Goal: Task Accomplishment & Management: Use online tool/utility

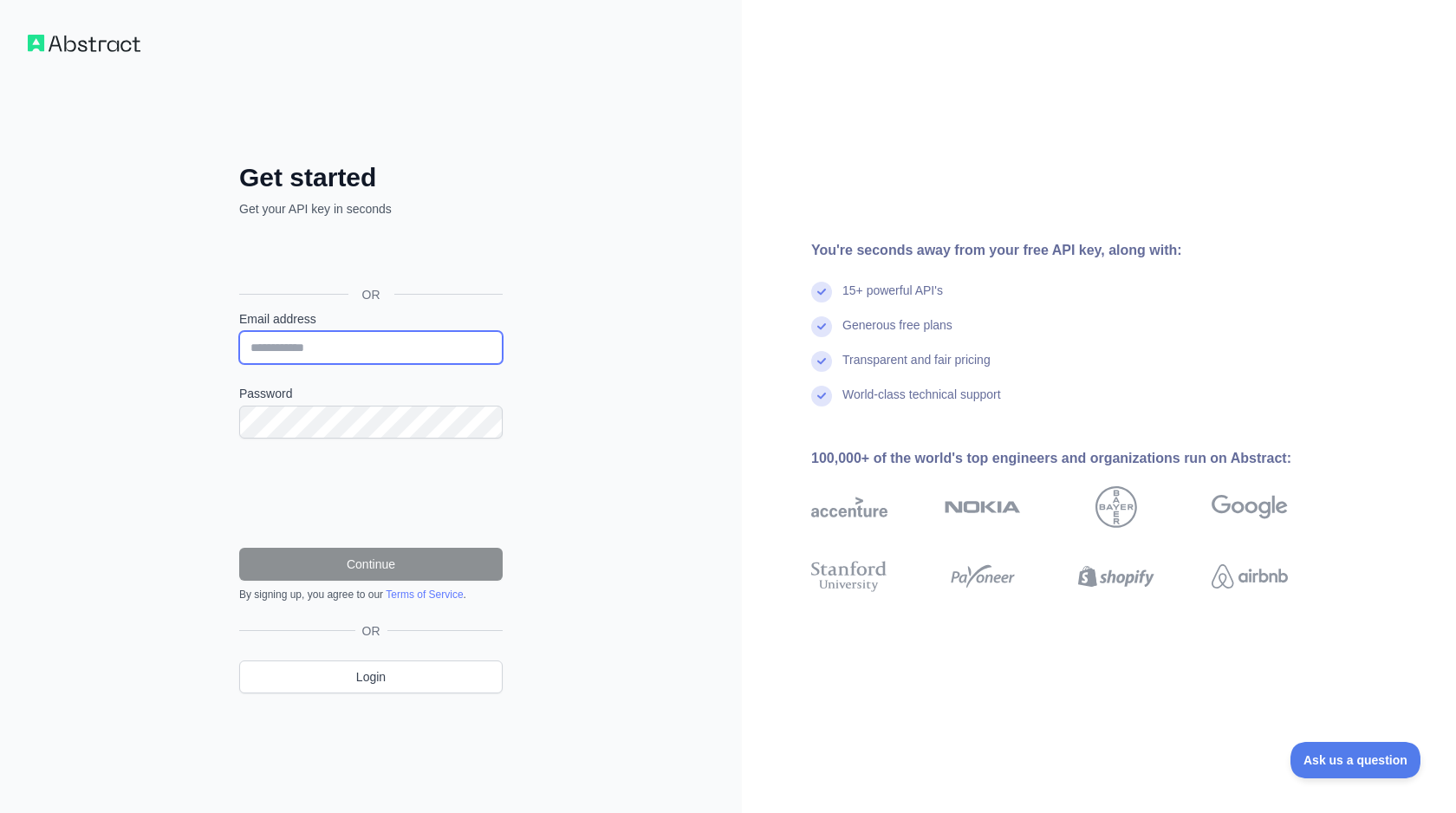
click at [375, 342] on input "Email address" at bounding box center [371, 348] width 263 height 33
type input "**********"
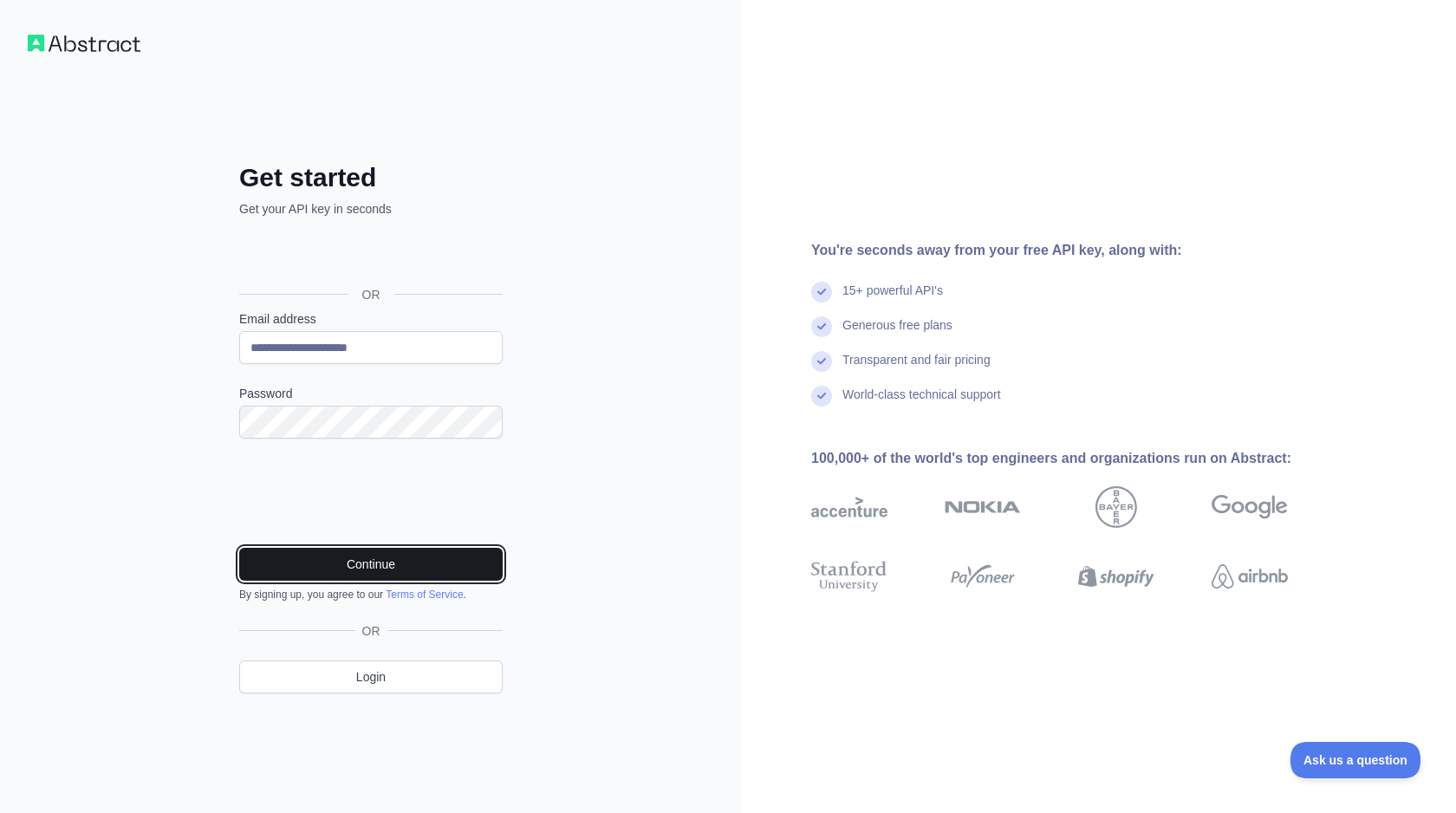
click at [416, 570] on button "Continue" at bounding box center [371, 565] width 263 height 33
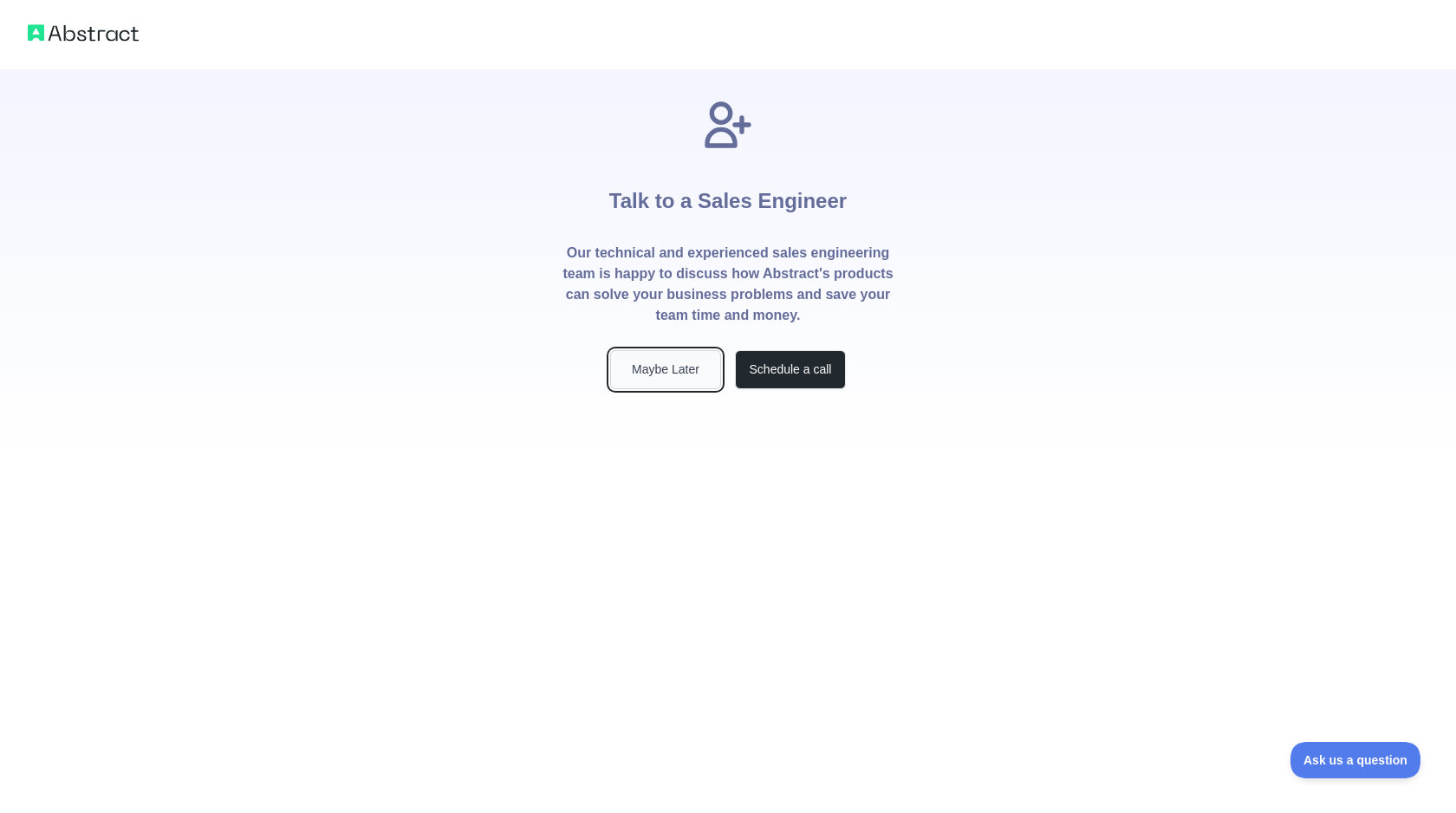
click at [676, 370] on button "Maybe Later" at bounding box center [665, 370] width 111 height 39
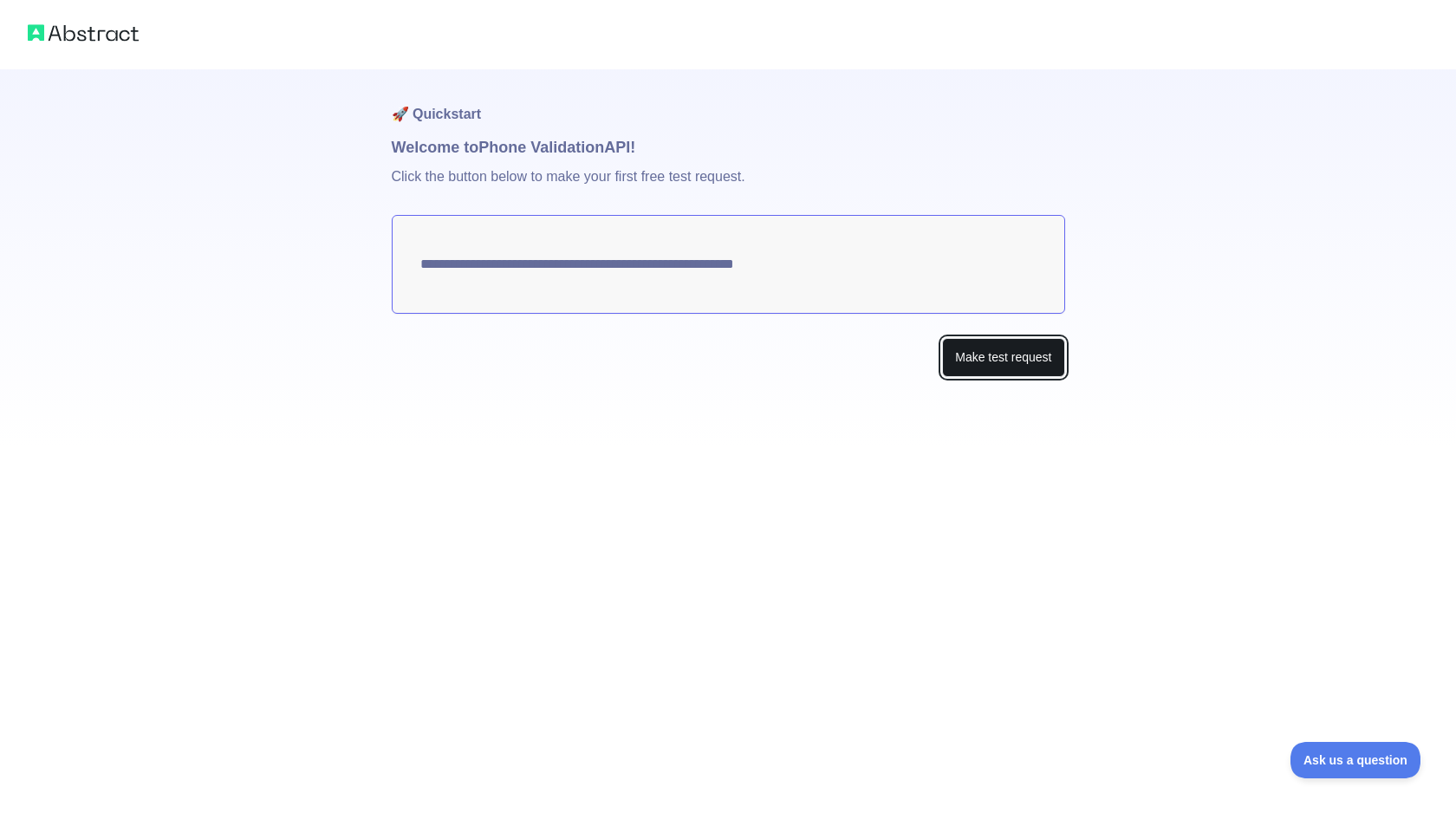
click at [1005, 362] on button "Make test request" at bounding box center [1002, 357] width 122 height 39
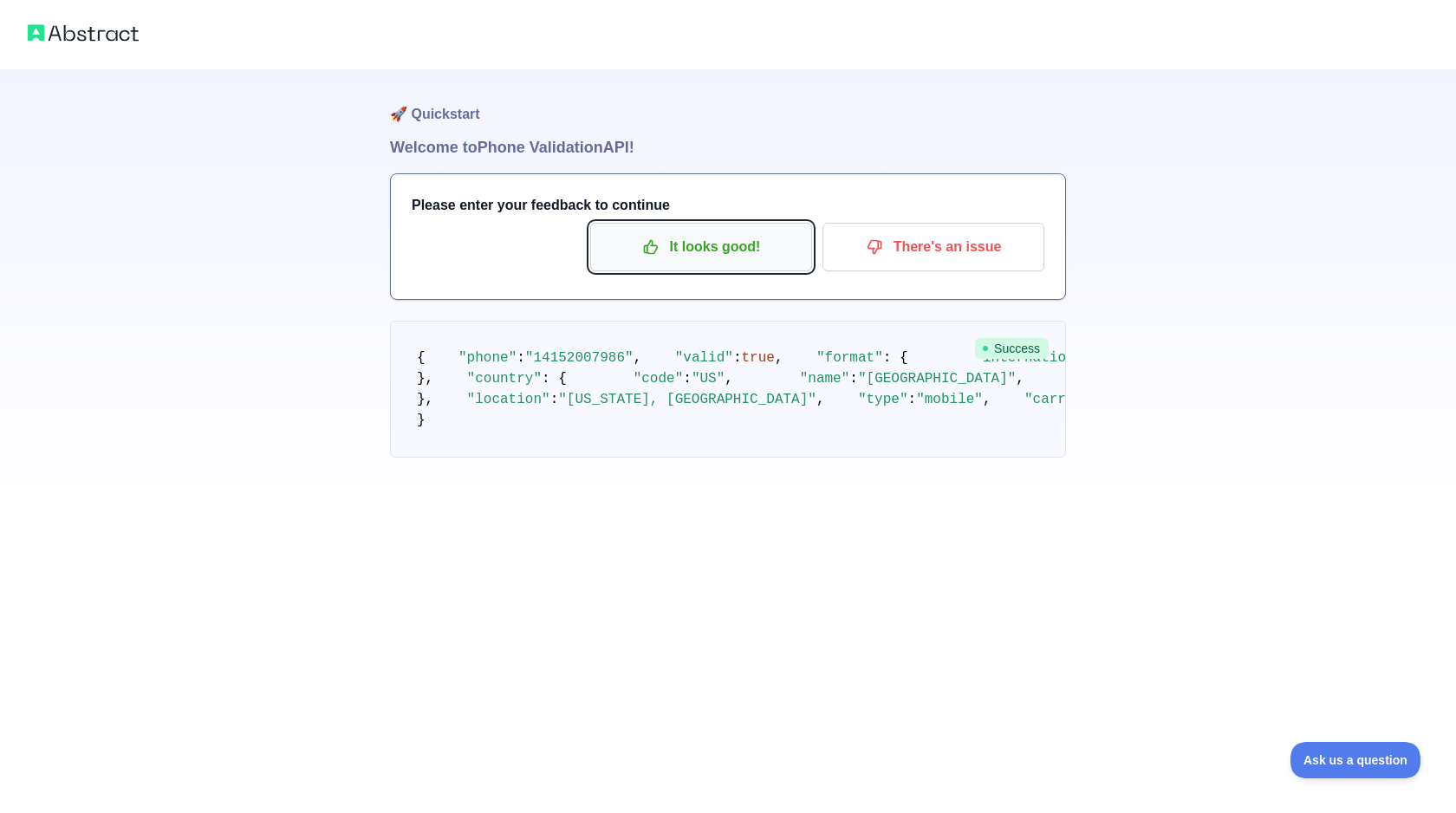
click at [717, 250] on p "It looks good!" at bounding box center [700, 248] width 196 height 30
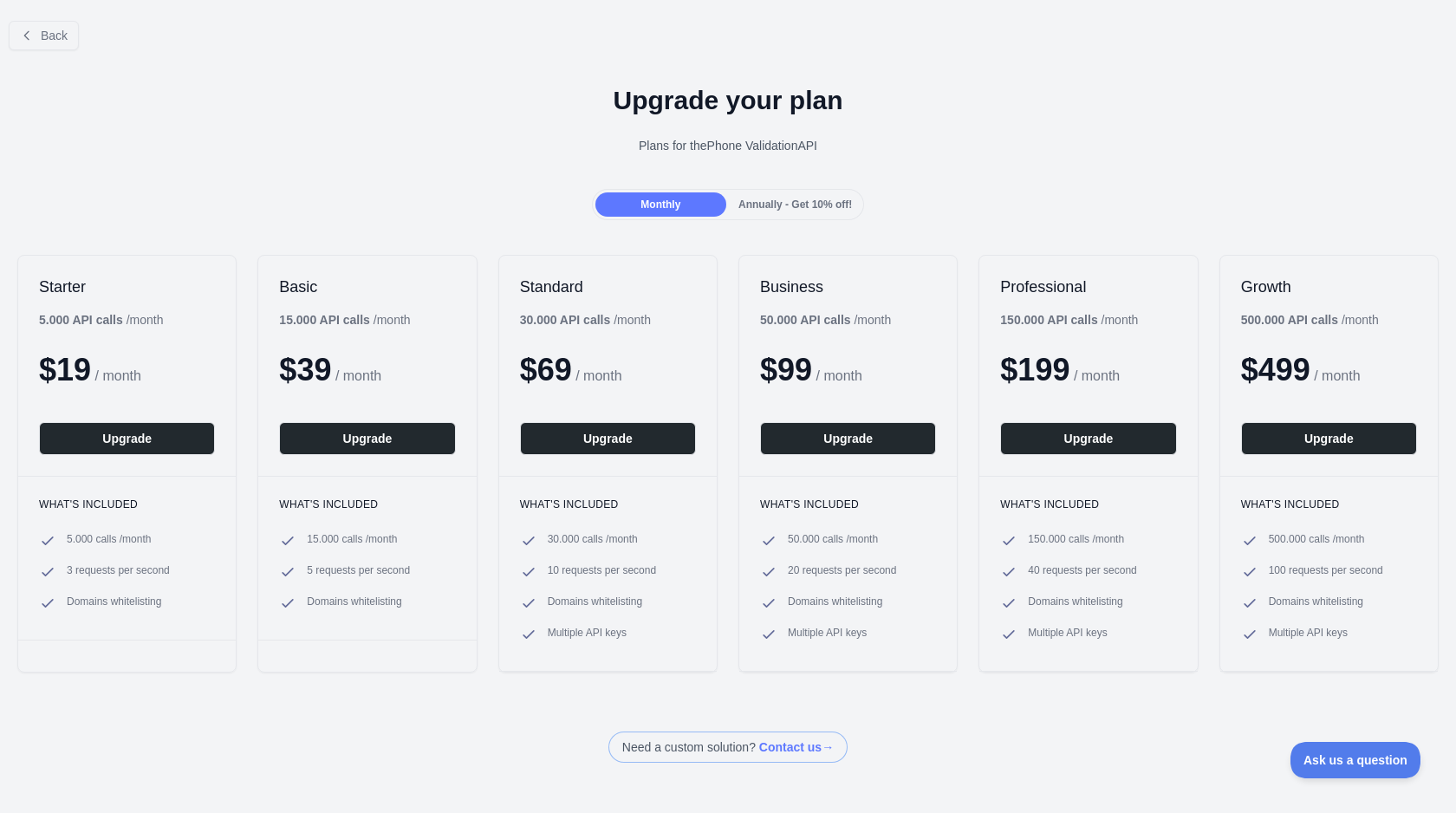
click at [793, 196] on div "Annually - Get 10% off!" at bounding box center [794, 205] width 131 height 25
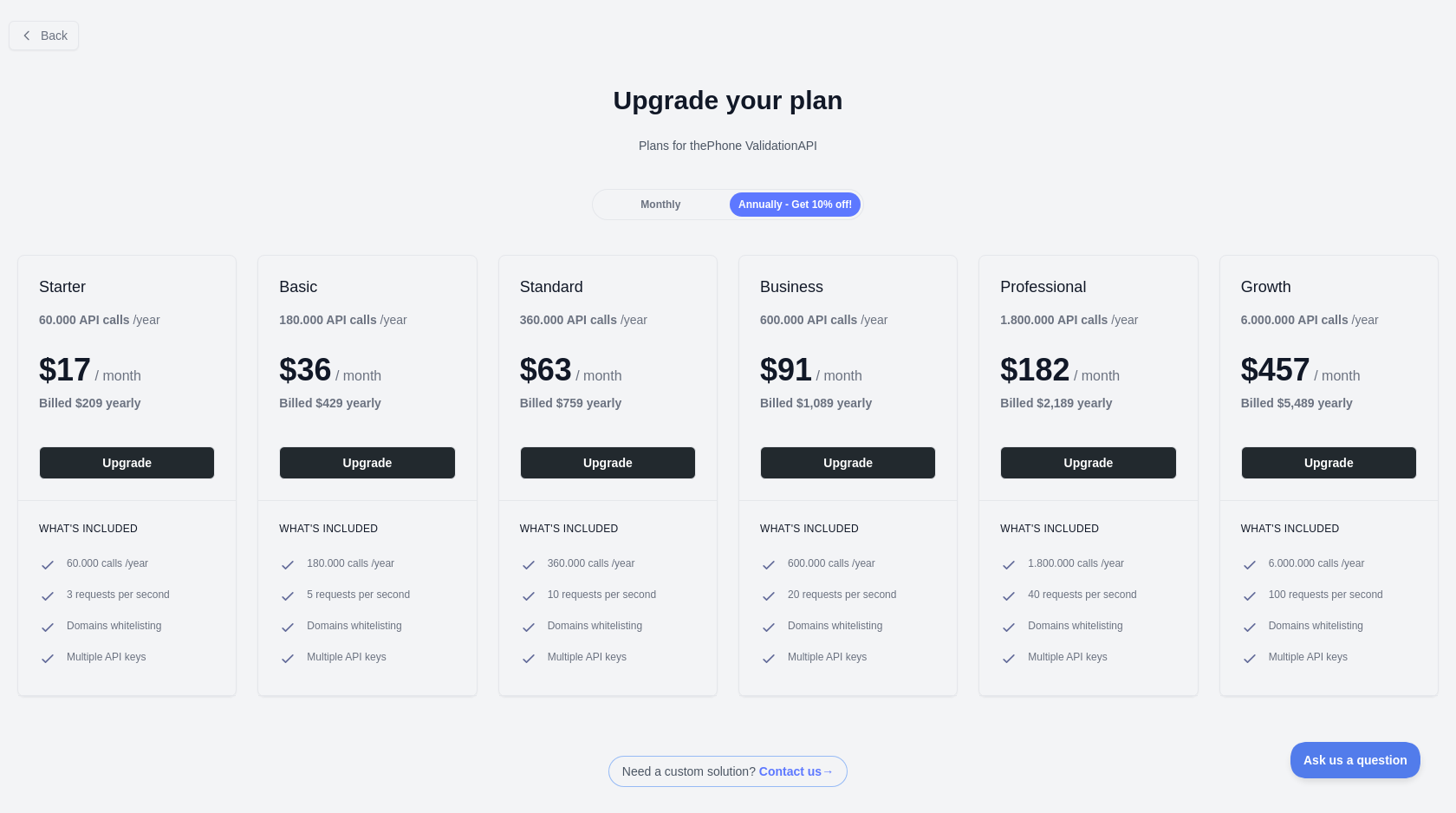
click at [663, 203] on span "Monthly" at bounding box center [660, 205] width 39 height 12
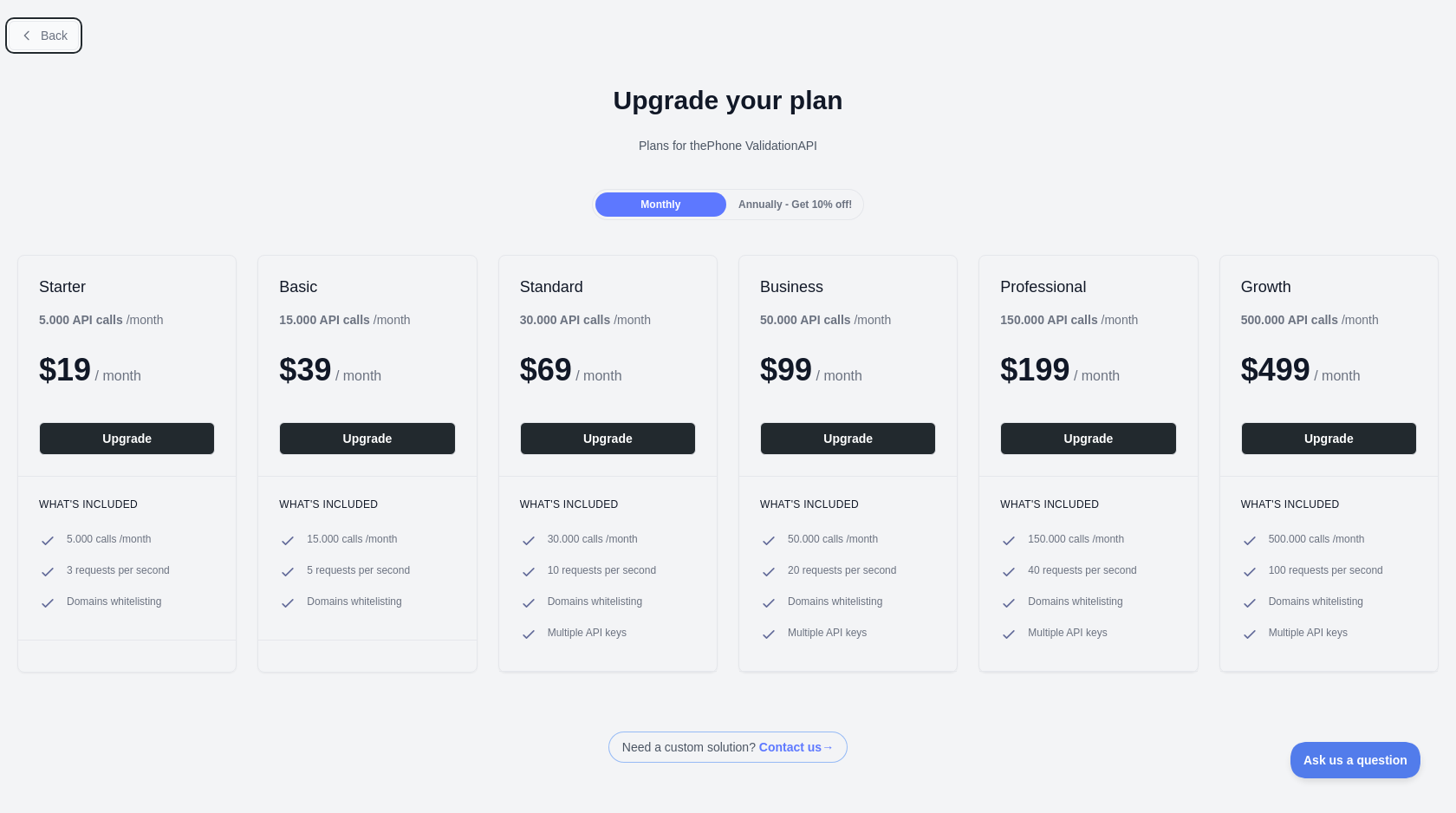
click at [68, 33] on span "Back" at bounding box center [54, 36] width 27 height 14
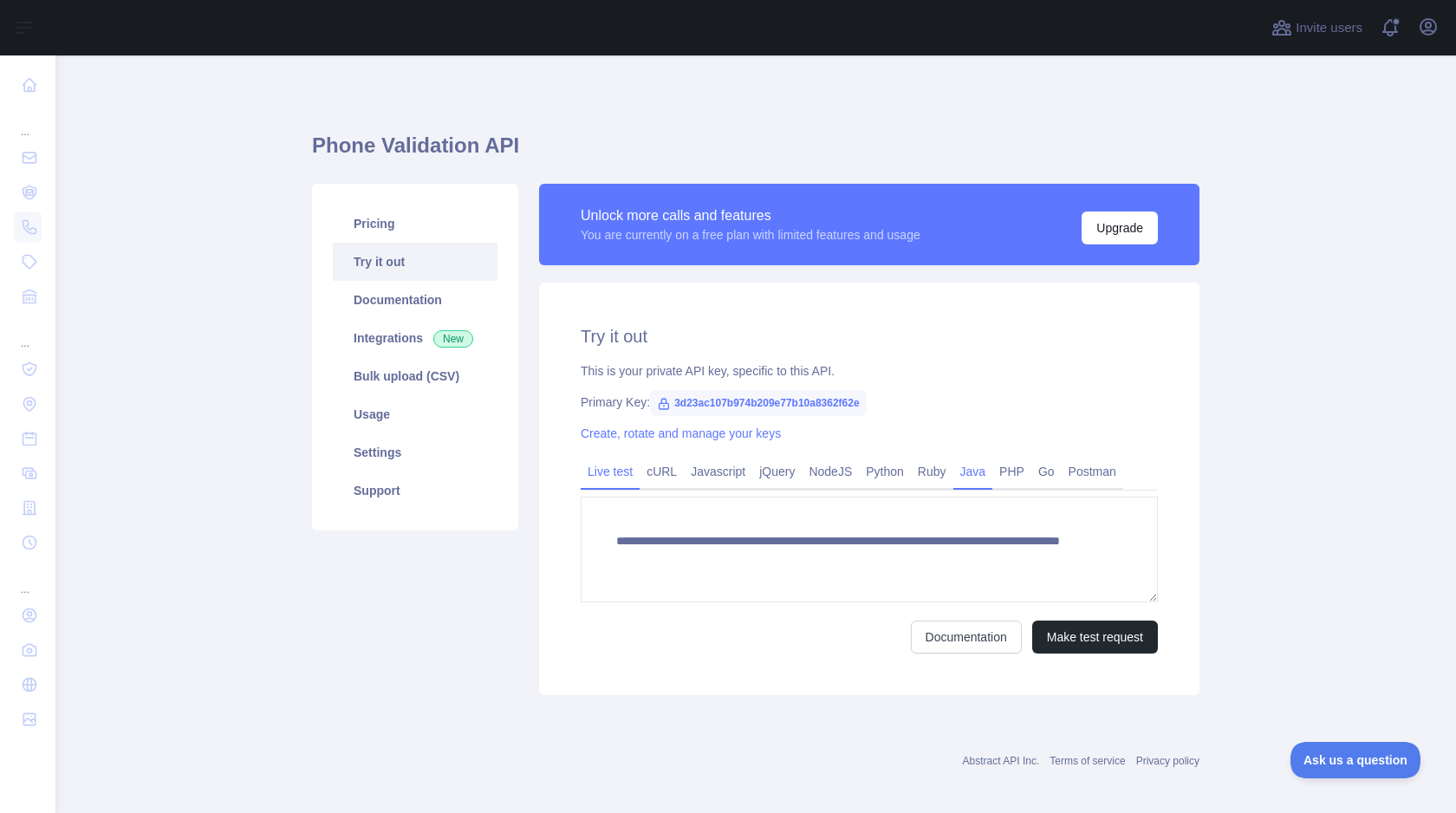
click at [982, 480] on link "Java" at bounding box center [972, 471] width 39 height 28
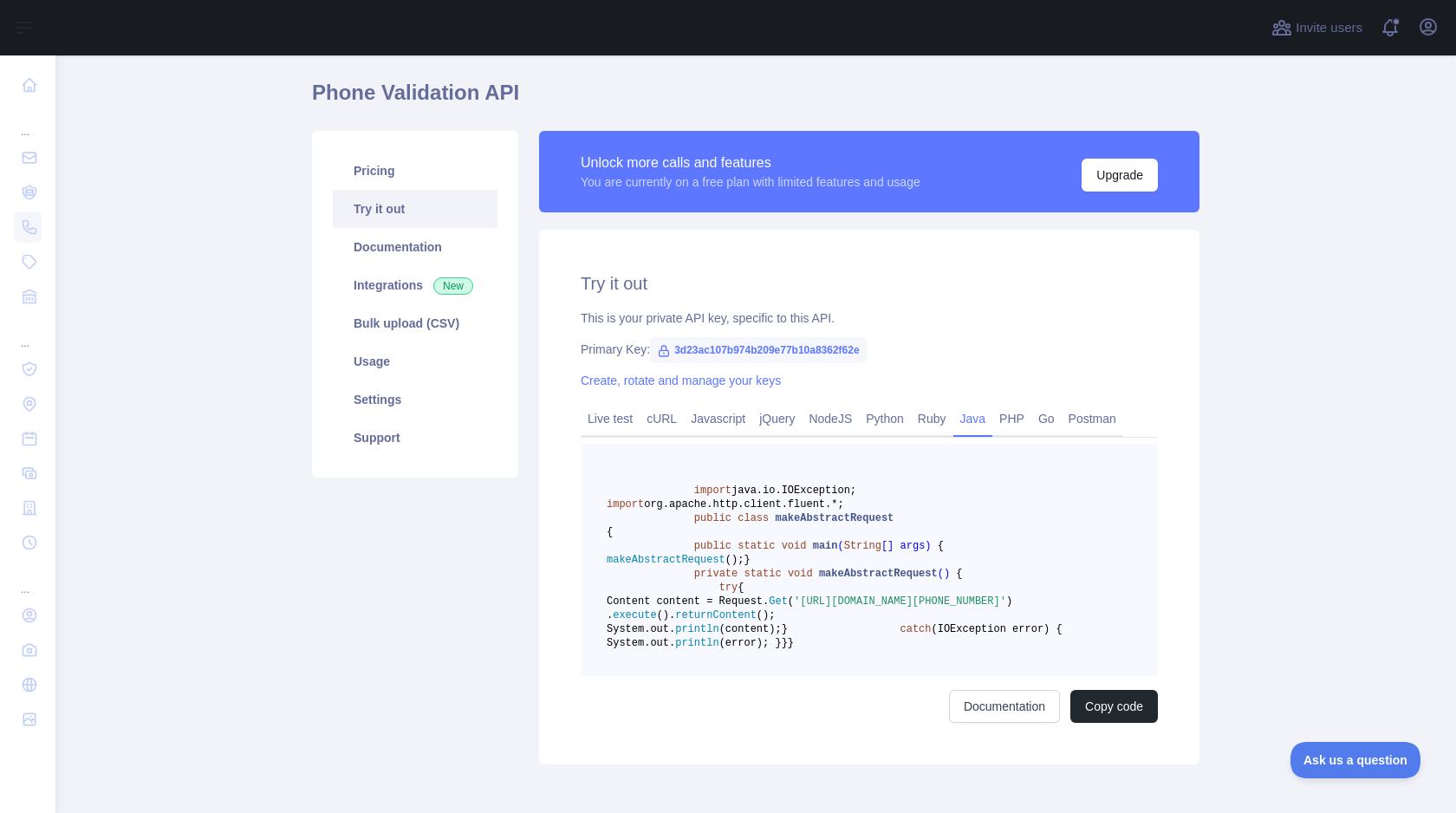
scroll to position [42, 0]
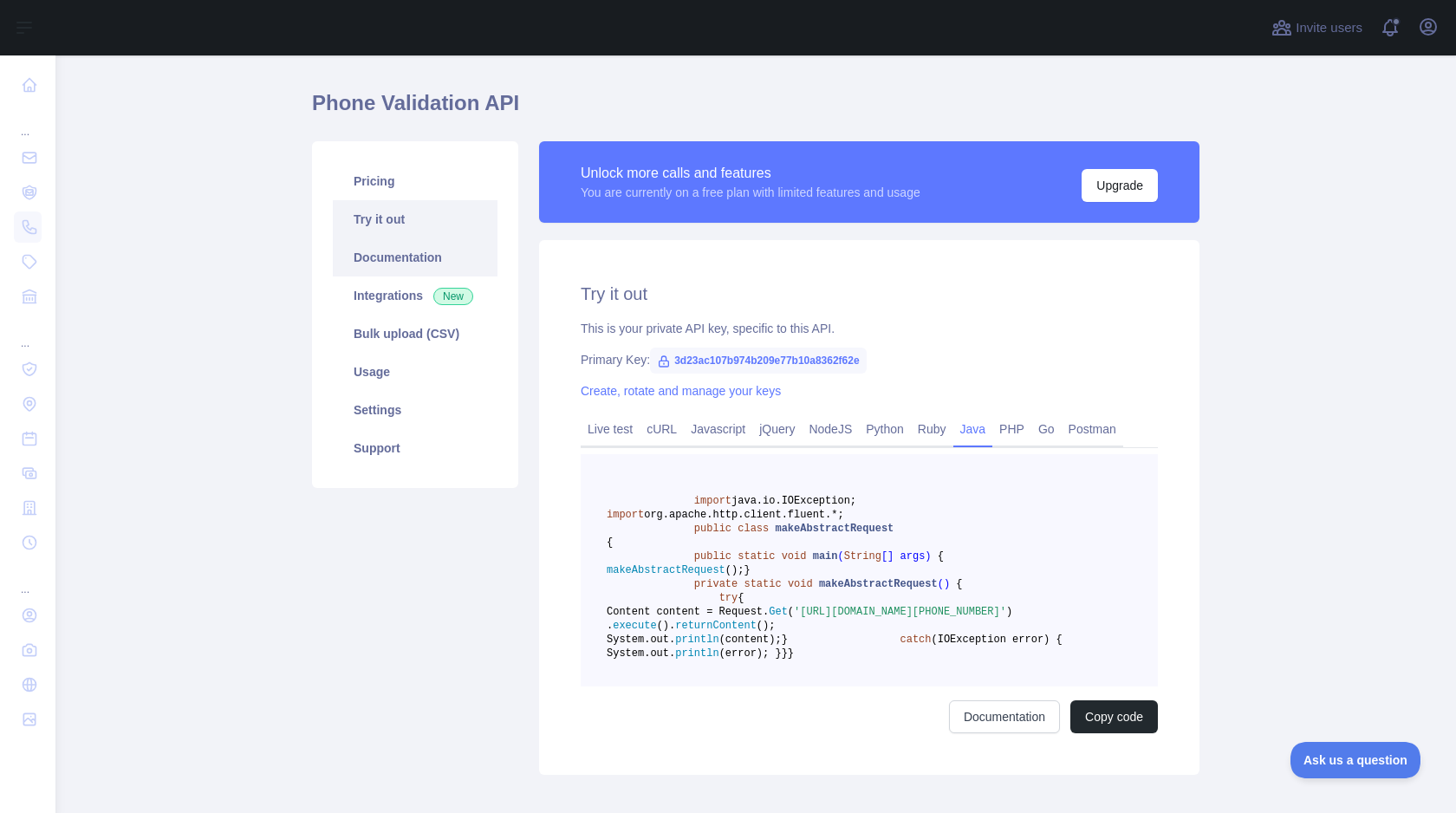
click at [398, 265] on link "Documentation" at bounding box center [415, 257] width 165 height 38
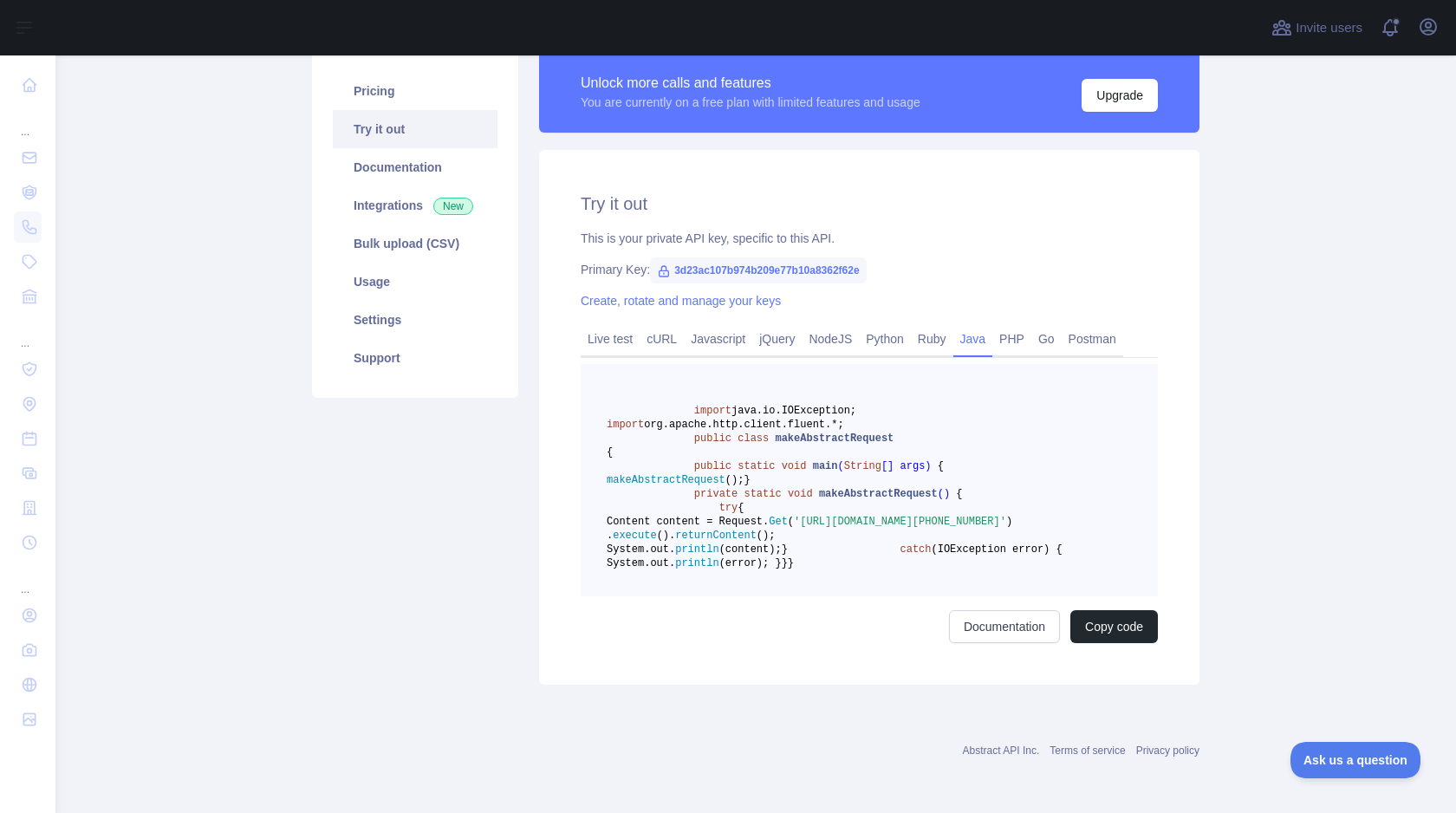
scroll to position [260, 0]
click at [622, 325] on link "Live test" at bounding box center [610, 339] width 59 height 28
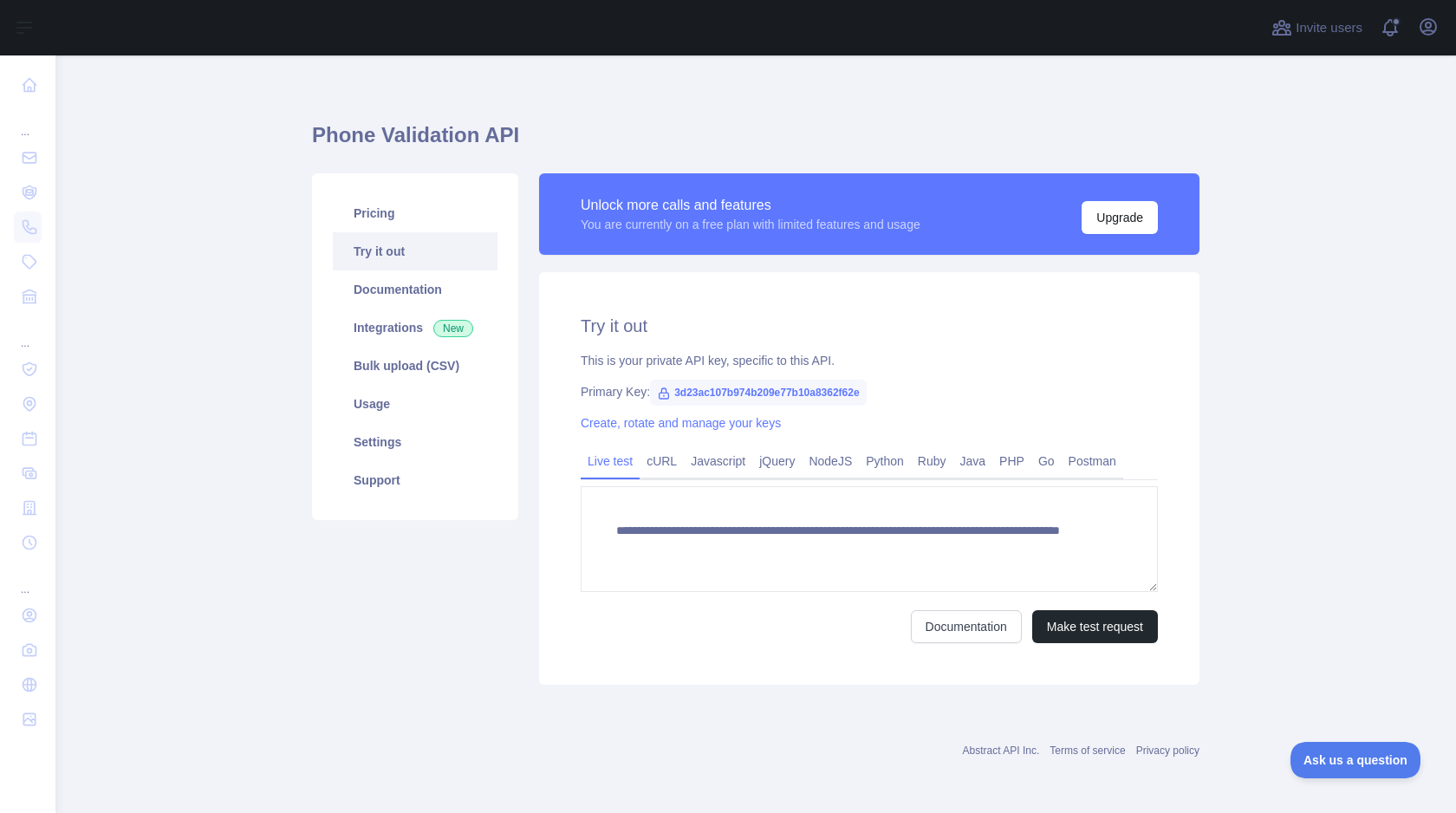
scroll to position [11, 0]
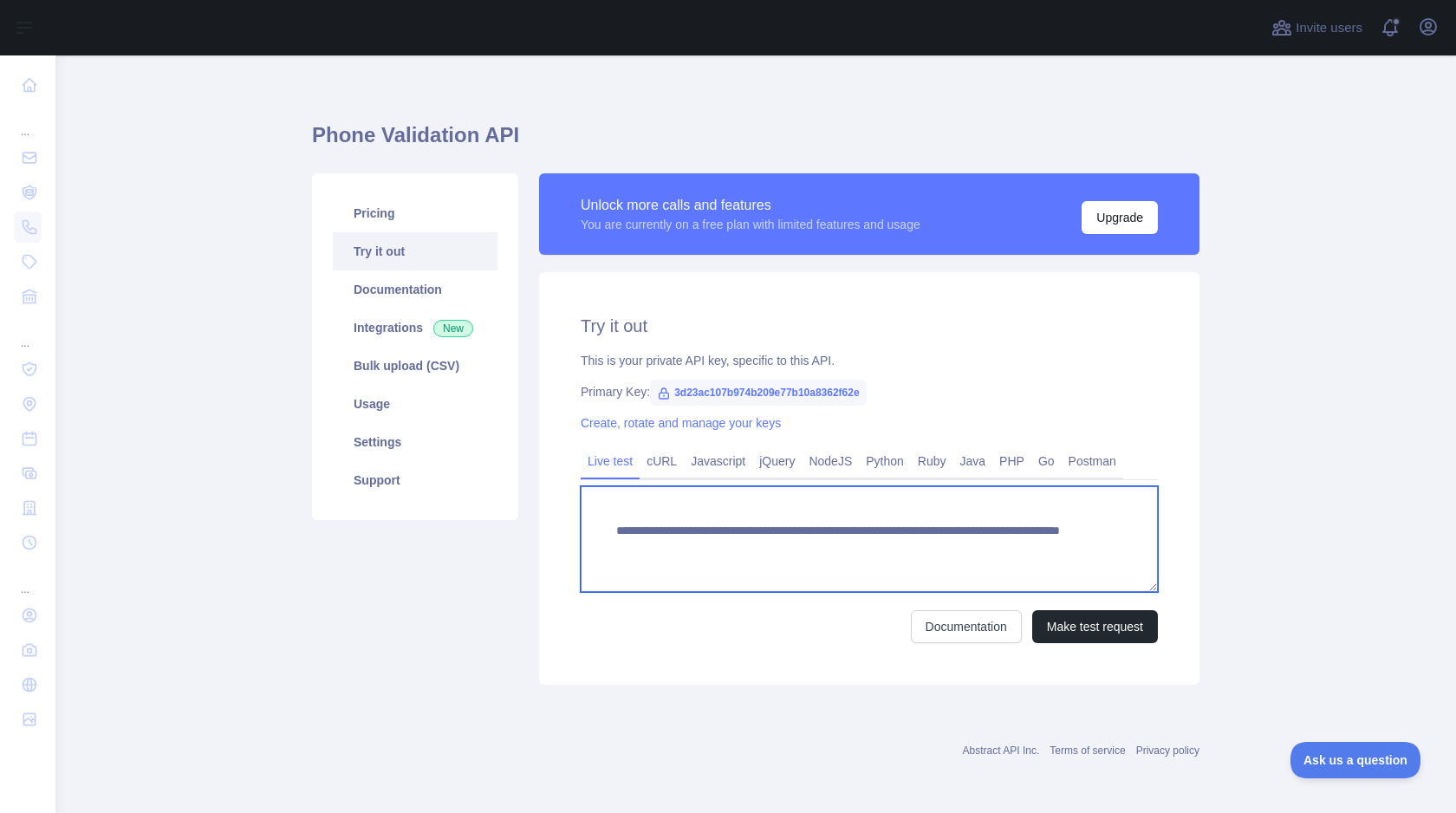
click at [1019, 551] on textarea "**********" at bounding box center [870, 539] width 577 height 105
type textarea "**********"
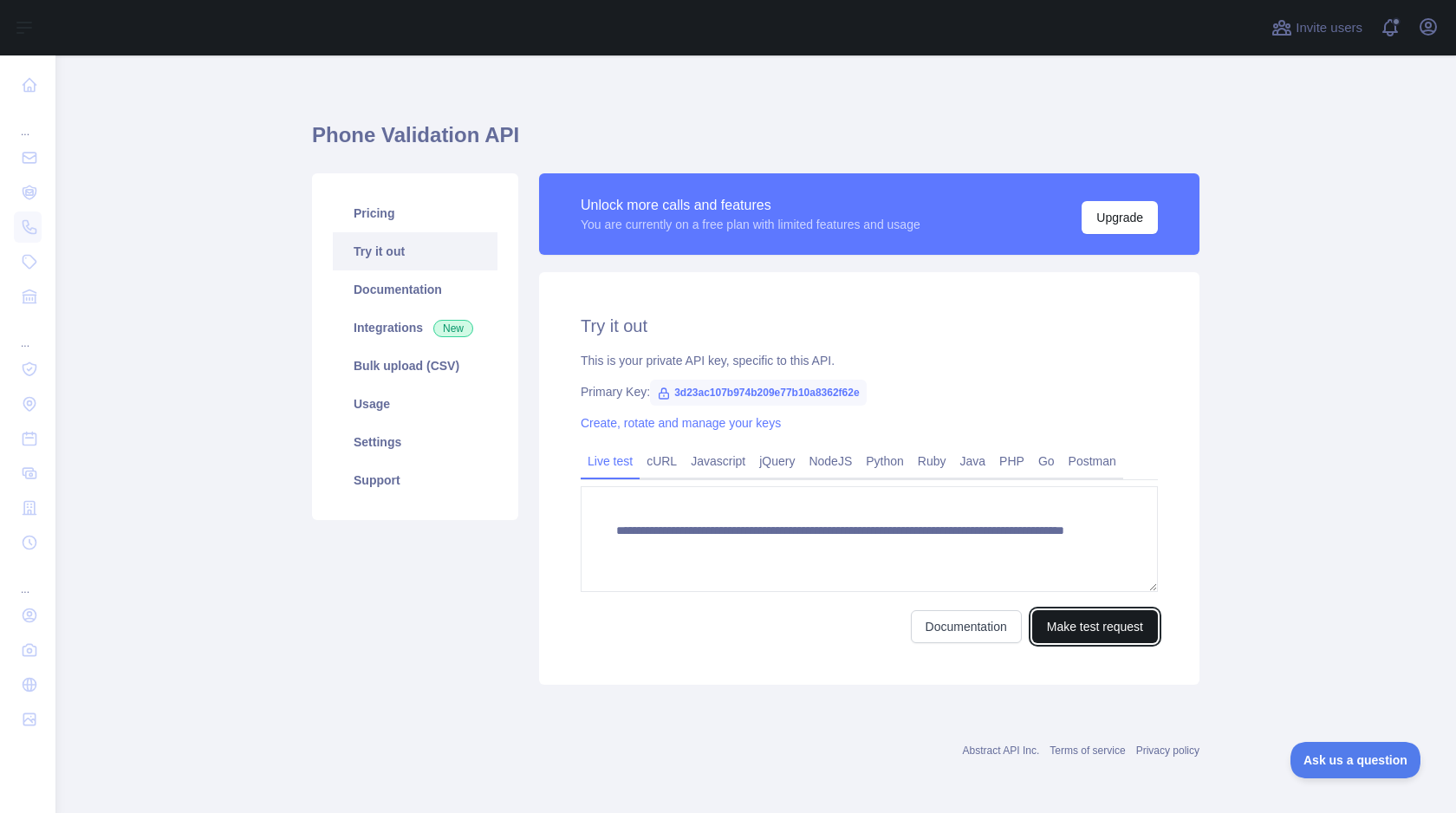
click at [1073, 626] on button "Make test request" at bounding box center [1094, 627] width 126 height 33
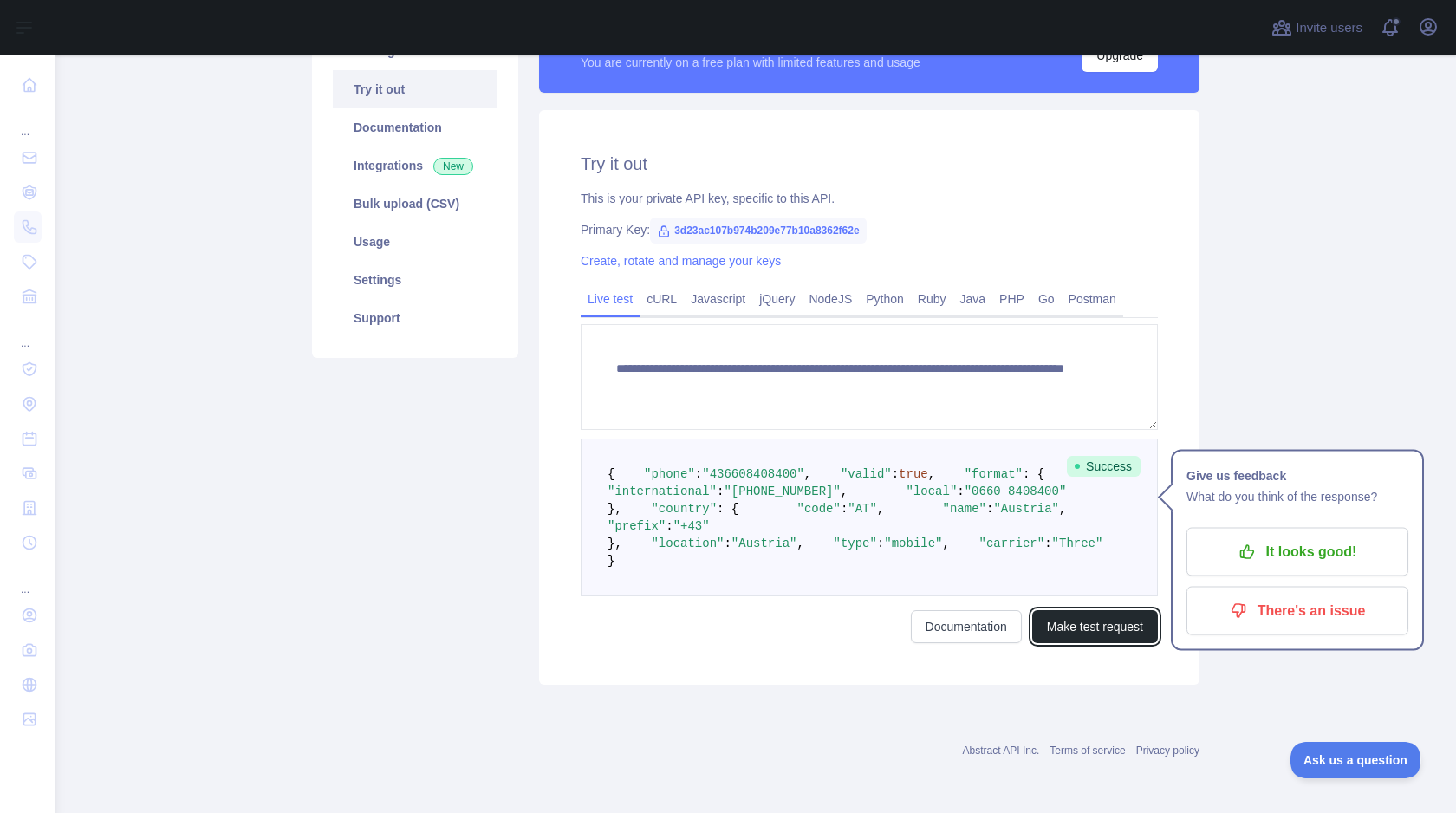
scroll to position [248, 0]
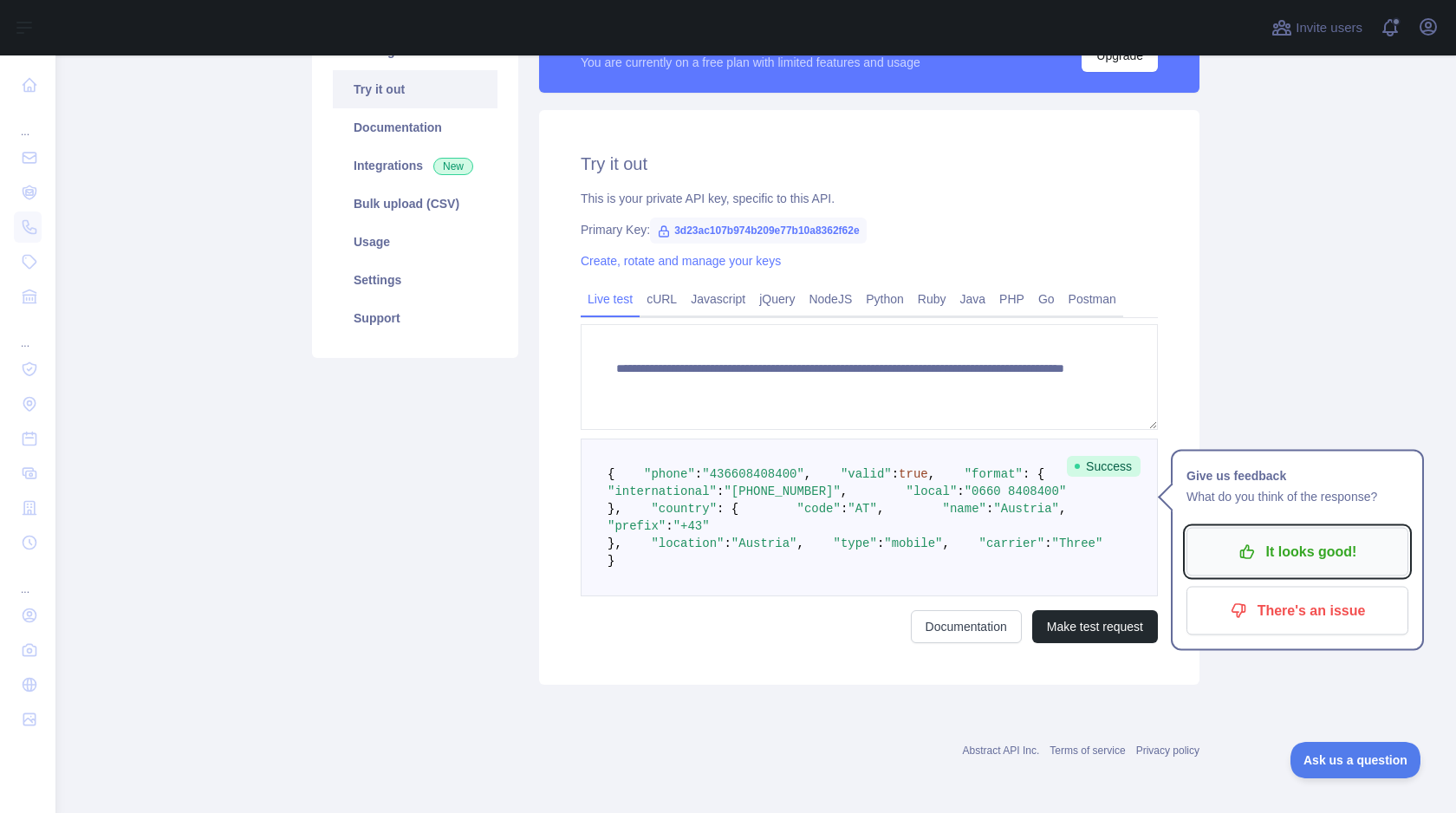
click at [1300, 537] on p "It looks good!" at bounding box center [1297, 552] width 196 height 30
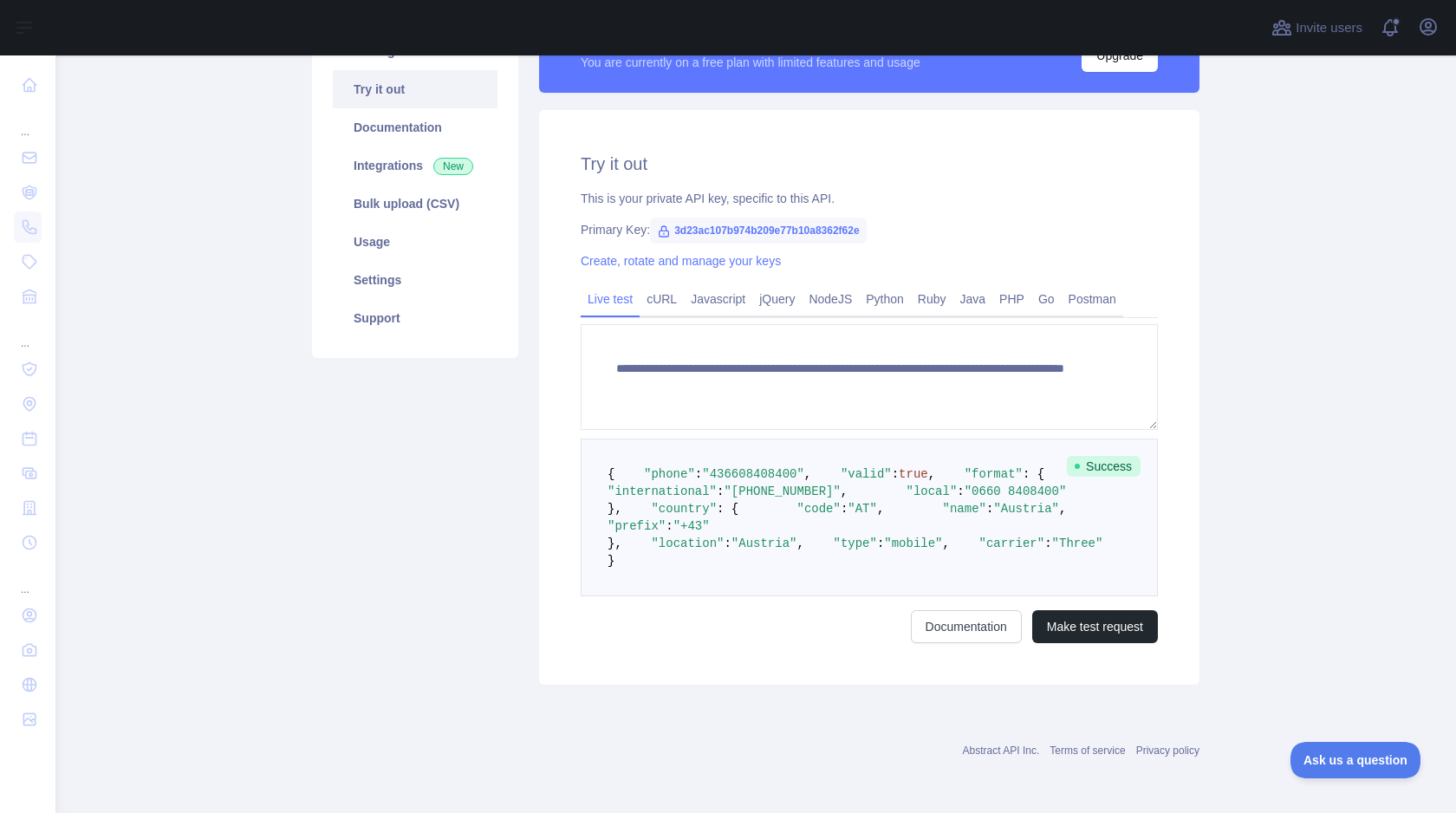
scroll to position [254, 0]
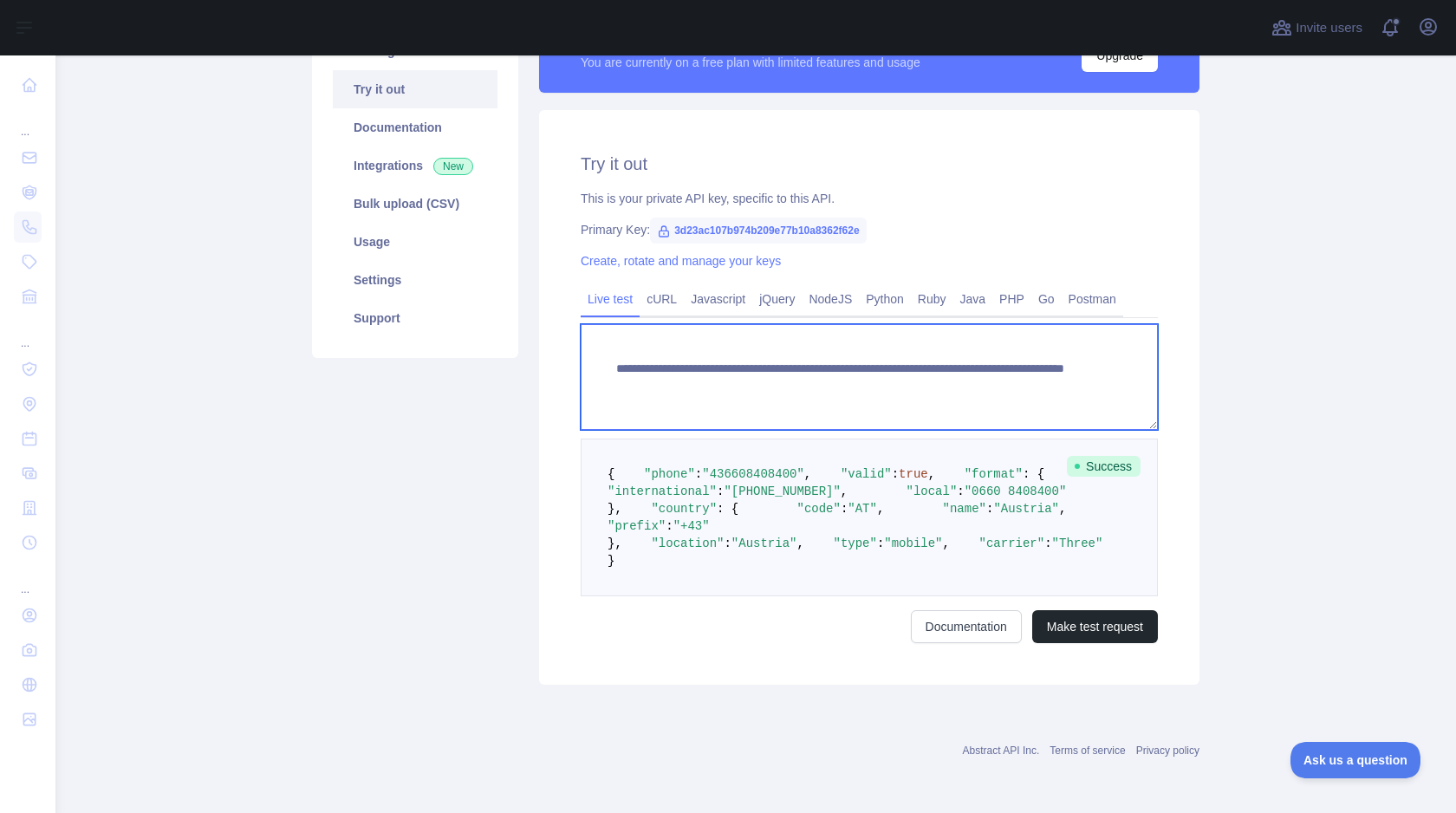
drag, startPoint x: 1040, startPoint y: 306, endPoint x: 609, endPoint y: 280, distance: 431.8
click at [609, 324] on textarea "**********" at bounding box center [870, 377] width 577 height 105
click at [1045, 324] on textarea "**********" at bounding box center [870, 377] width 577 height 105
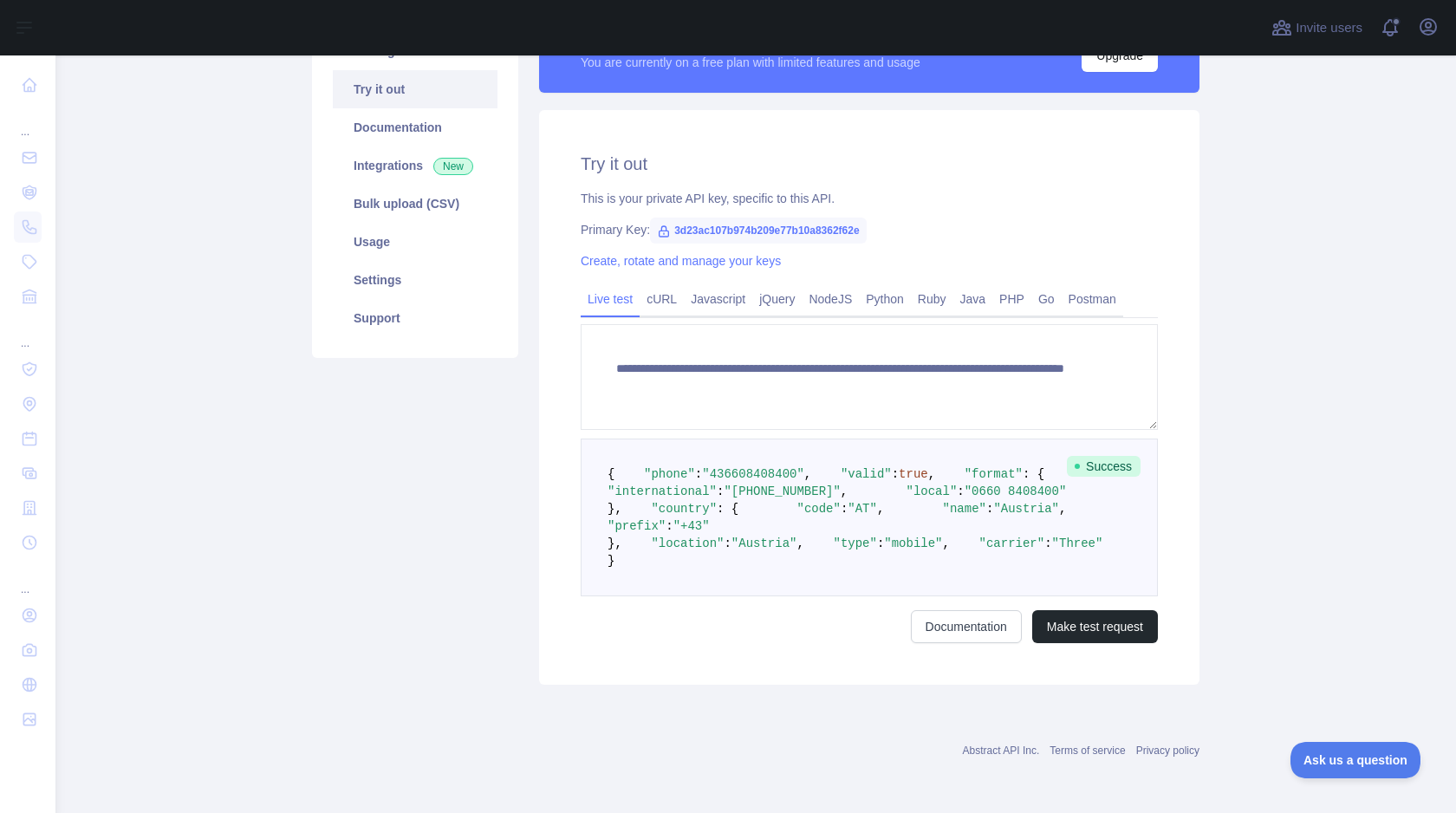
click at [816, 439] on pre "{ "phone" : "[PHONE_NUMBER]" , "valid" : true , "format" : { "international" : …" at bounding box center [870, 518] width 577 height 158
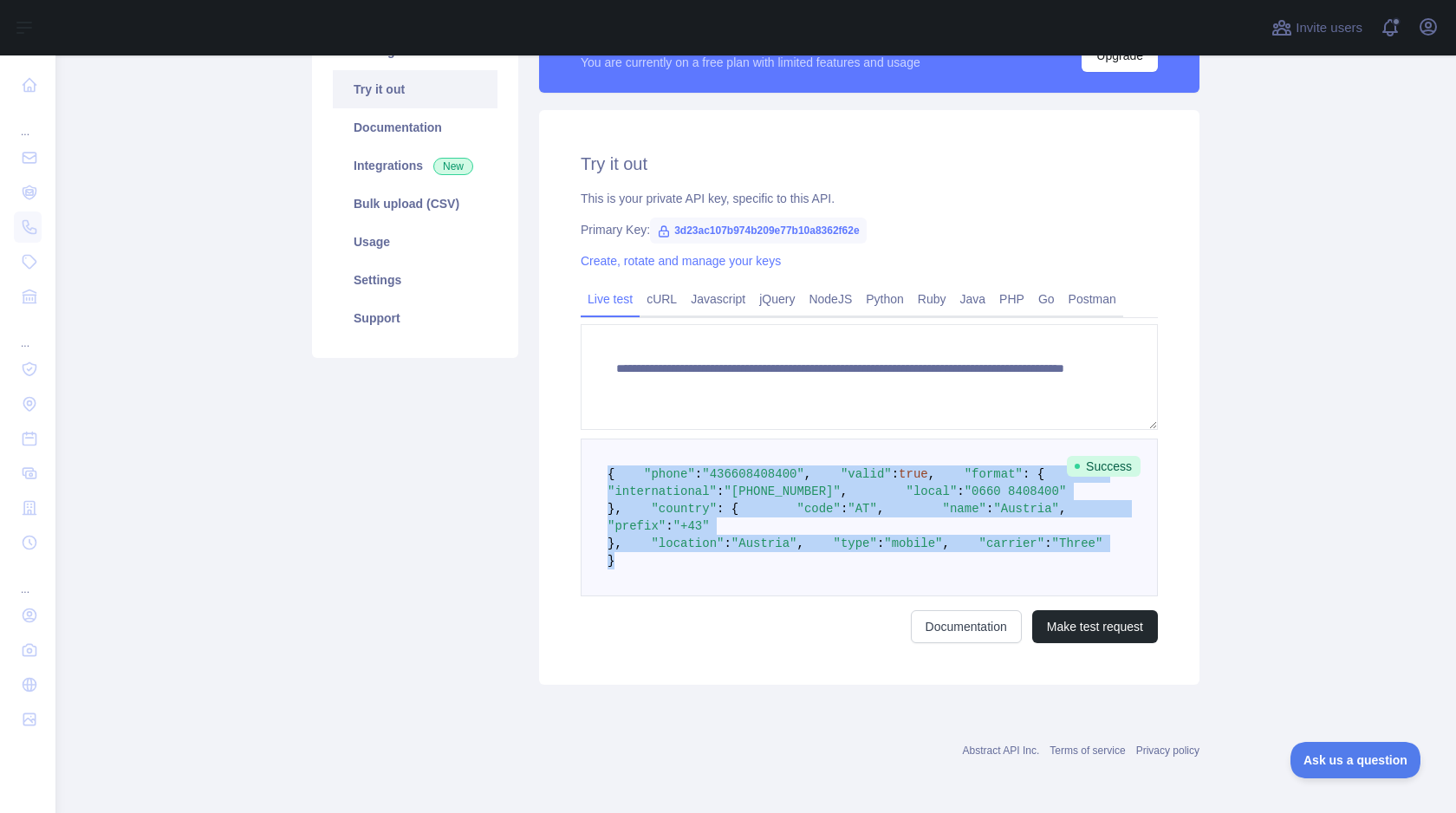
drag, startPoint x: 609, startPoint y: 392, endPoint x: 656, endPoint y: 663, distance: 275.0
click at [656, 596] on pre "{ "phone" : "[PHONE_NUMBER]" , "valid" : true , "format" : { "international" : …" at bounding box center [870, 518] width 577 height 158
copy code "{ "phone" : "[PHONE_NUMBER]" , "valid" : true , "format" : { "international" : …"
